Goal: Navigation & Orientation: Understand site structure

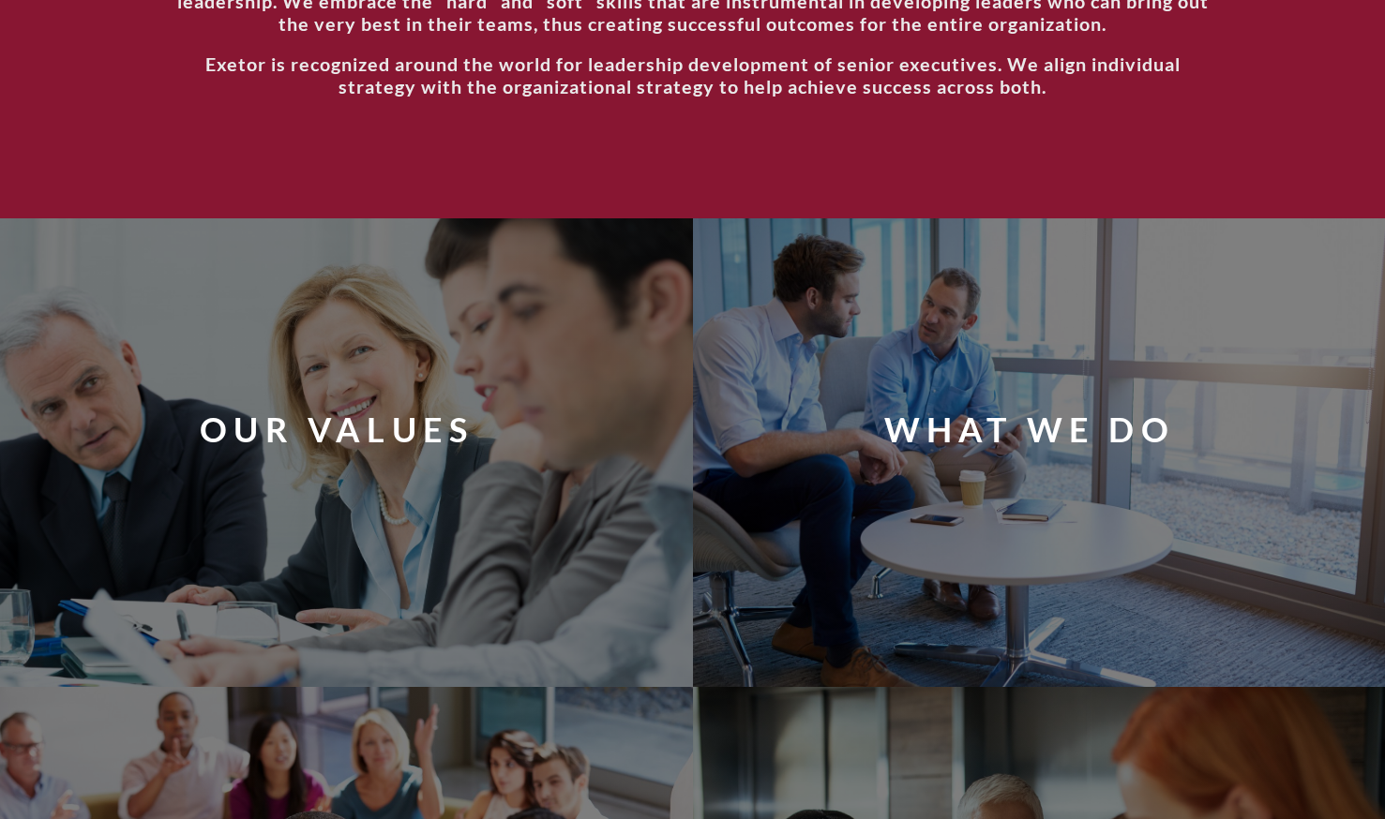
scroll to position [1036, 0]
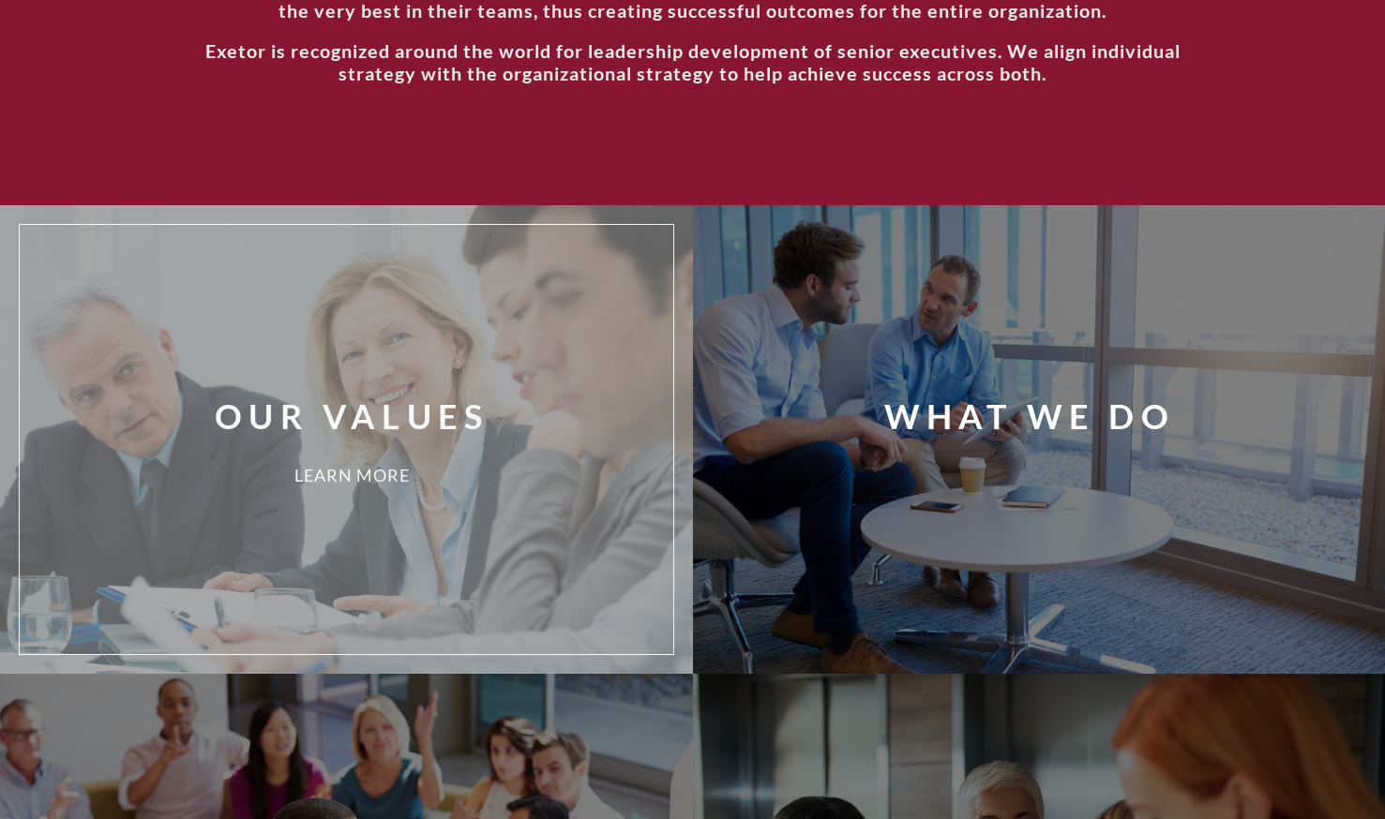
click at [442, 471] on div "Learn More" at bounding box center [352, 476] width 682 height 19
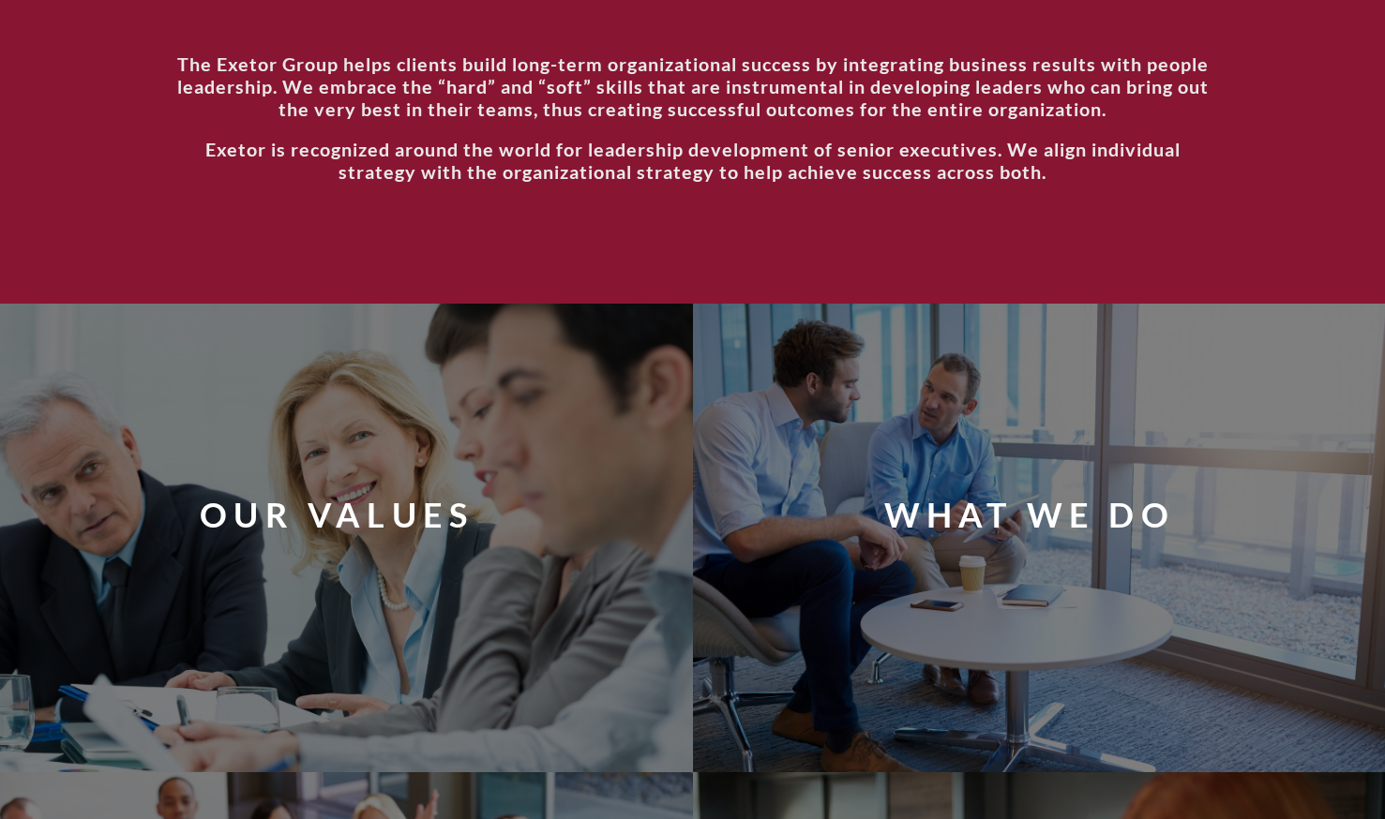
scroll to position [952, 0]
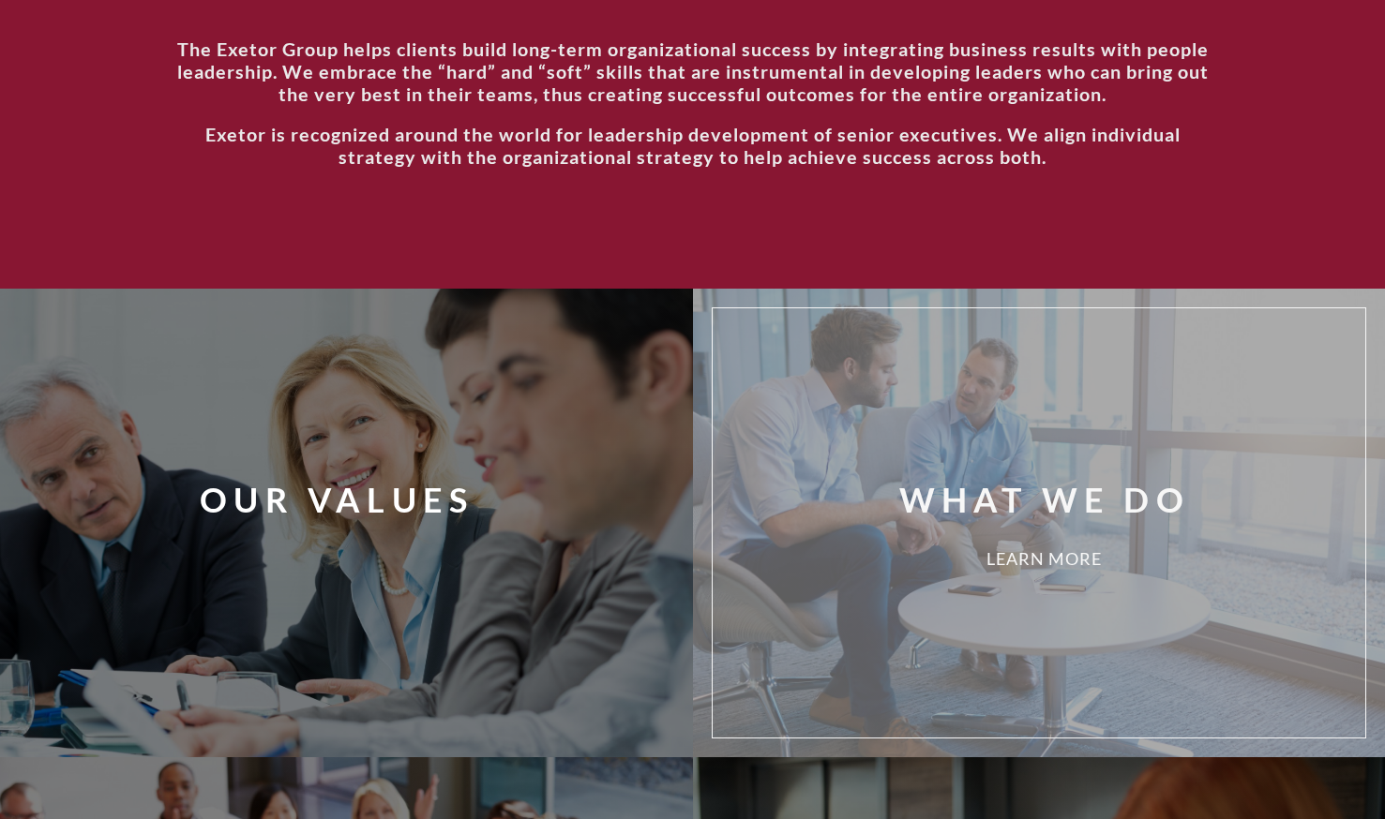
click at [978, 512] on div "What We Do" at bounding box center [1044, 499] width 291 height 47
